Goal: Transaction & Acquisition: Purchase product/service

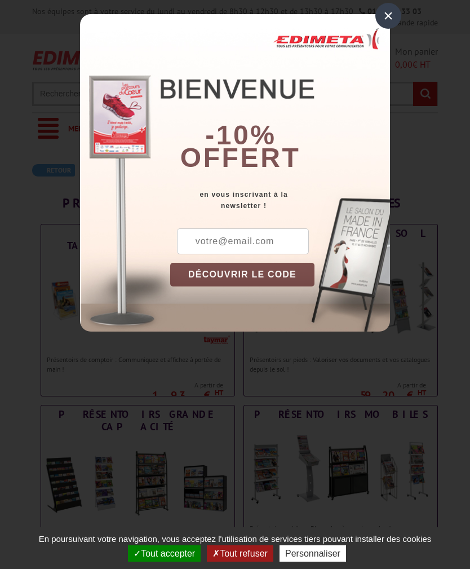
click at [384, 21] on div "×" at bounding box center [388, 16] width 26 height 26
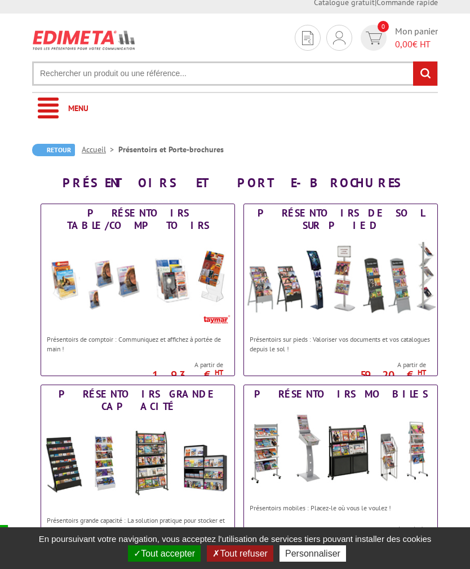
scroll to position [21, 0]
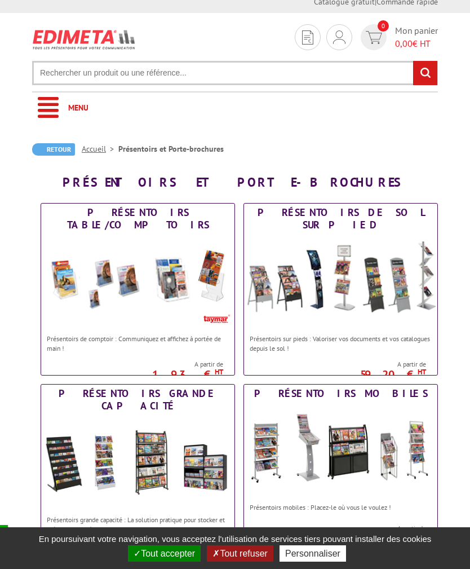
click at [402, 283] on img at bounding box center [340, 281] width 193 height 94
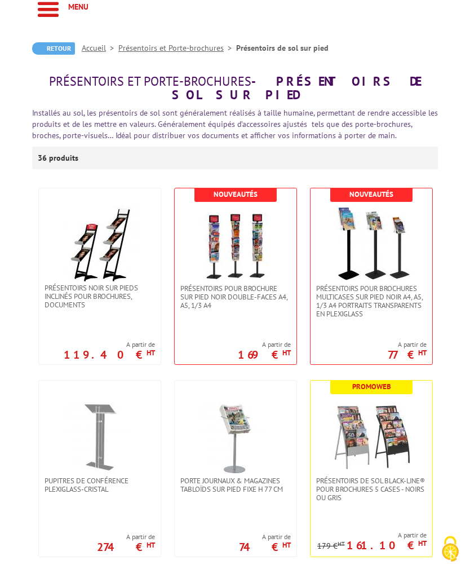
scroll to position [123, 0]
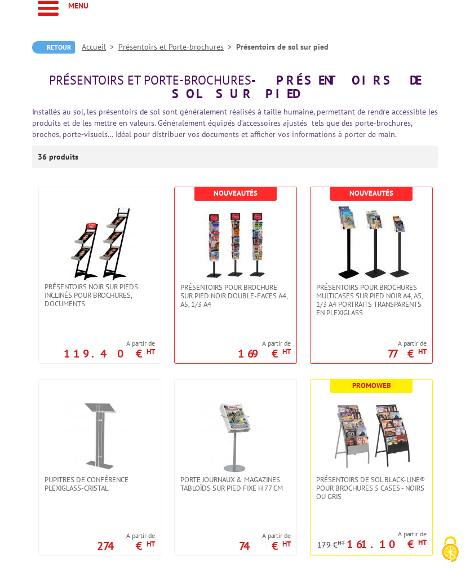
click at [373, 420] on img at bounding box center [371, 435] width 79 height 79
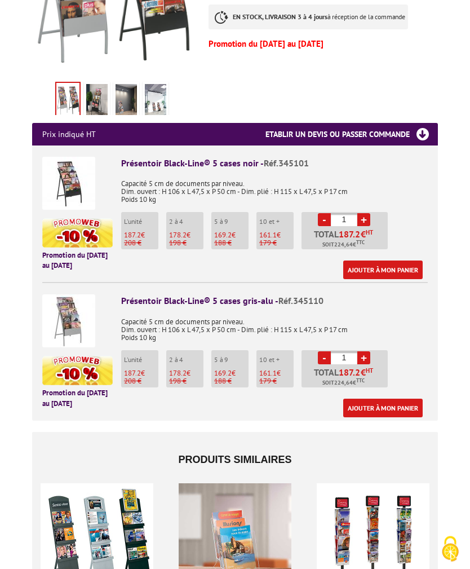
scroll to position [360, 0]
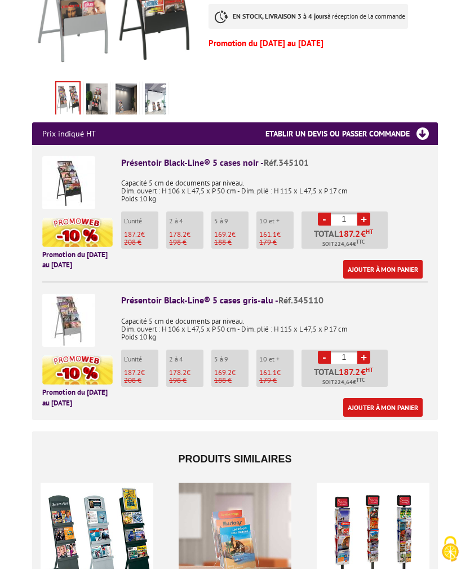
click at [80, 568] on div at bounding box center [96, 539] width 117 height 113
